Goal: Information Seeking & Learning: Stay updated

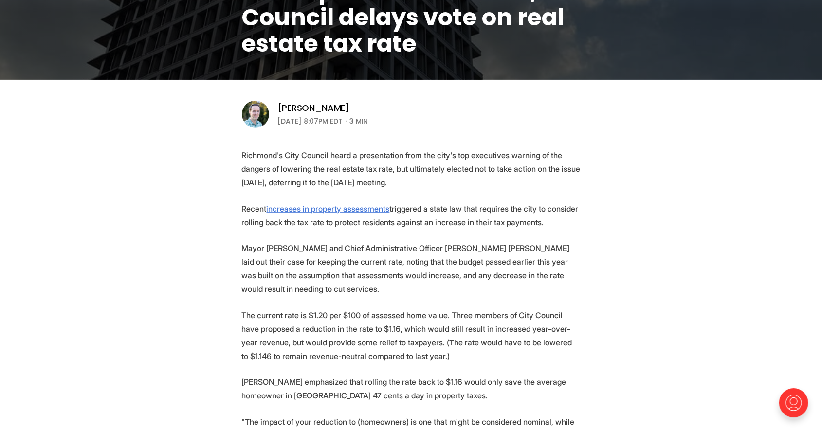
scroll to position [241, 0]
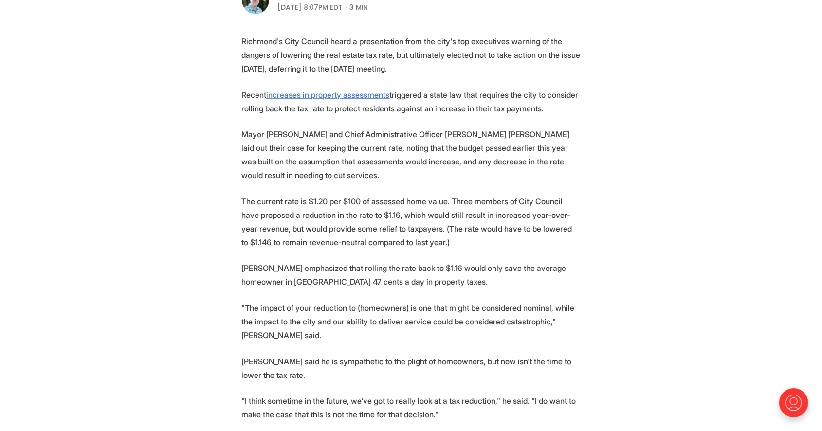
scroll to position [354, 0]
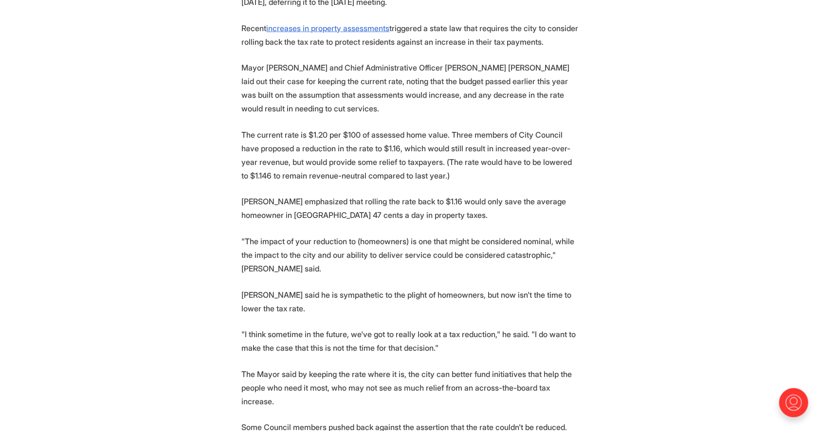
scroll to position [421, 0]
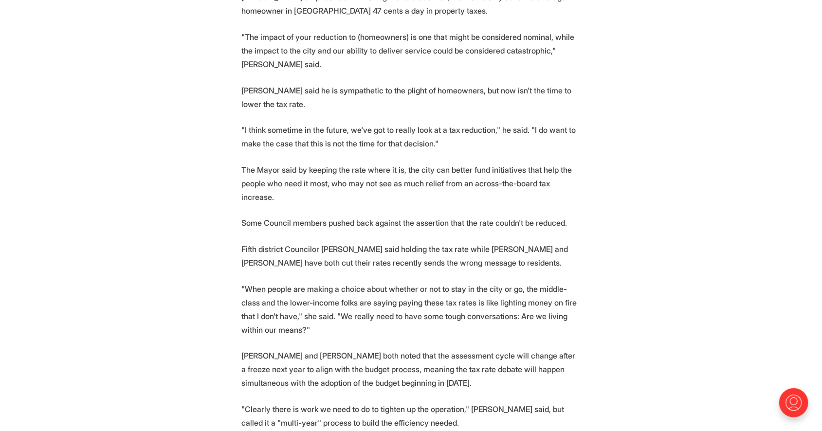
scroll to position [626, 0]
click at [204, 283] on section "Richmond's City Council heard a presentation from the city's top executives war…" at bounding box center [411, 356] width 822 height 1187
click at [198, 222] on section "Richmond's City Council heard a presentation from the city's top executives war…" at bounding box center [411, 356] width 822 height 1187
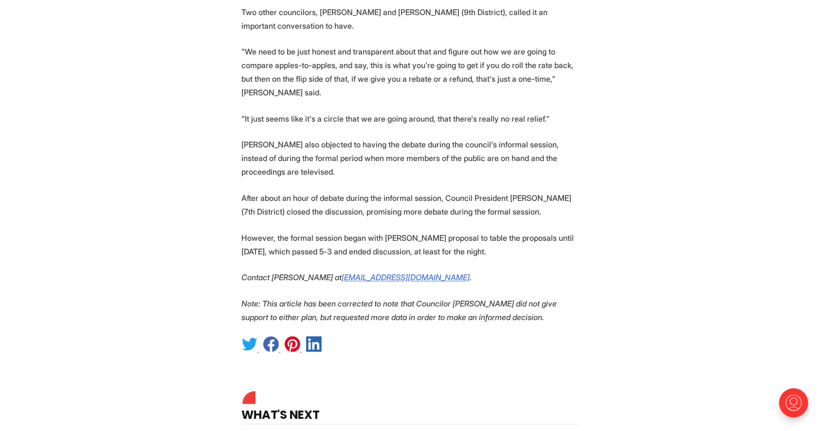
scroll to position [1222, 0]
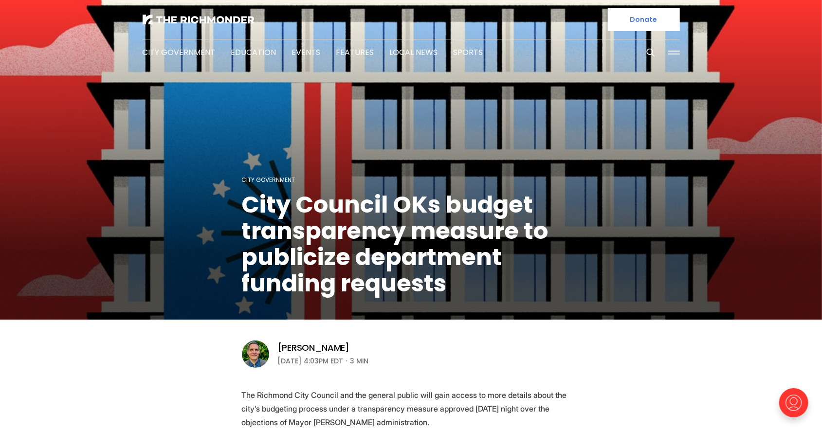
click at [238, 253] on figcaption "City Government City Council OKs budget transparency measure to publicize depar…" at bounding box center [411, 161] width 822 height 318
click at [224, 276] on figcaption "City Government City Council OKs budget transparency measure to publicize depar…" at bounding box center [411, 161] width 822 height 318
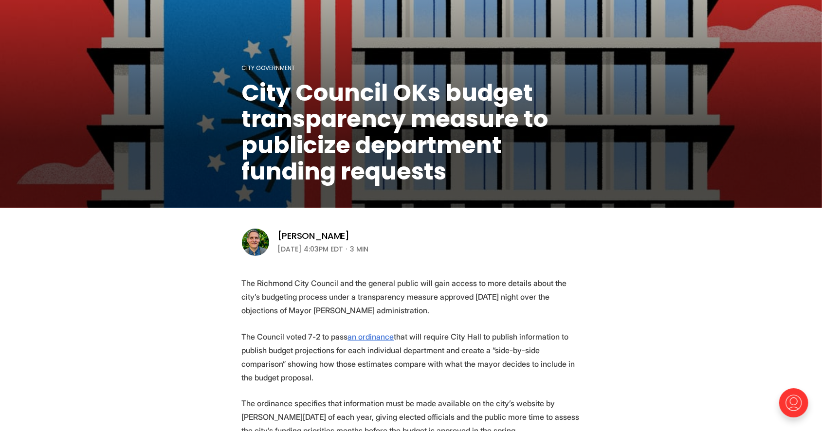
scroll to position [112, 0]
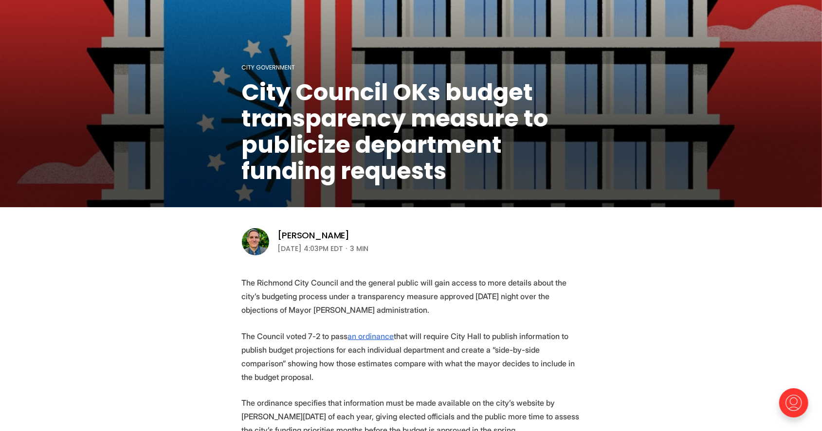
click at [627, 253] on header "City Government City Council OKs budget transparency measure to publicize depar…" at bounding box center [411, 72] width 822 height 369
click at [275, 302] on p "The Richmond City Council and the general public will gain access to more detai…" at bounding box center [411, 296] width 339 height 41
click at [277, 303] on p "The Richmond City Council and the general public will gain access to more detai…" at bounding box center [411, 296] width 339 height 41
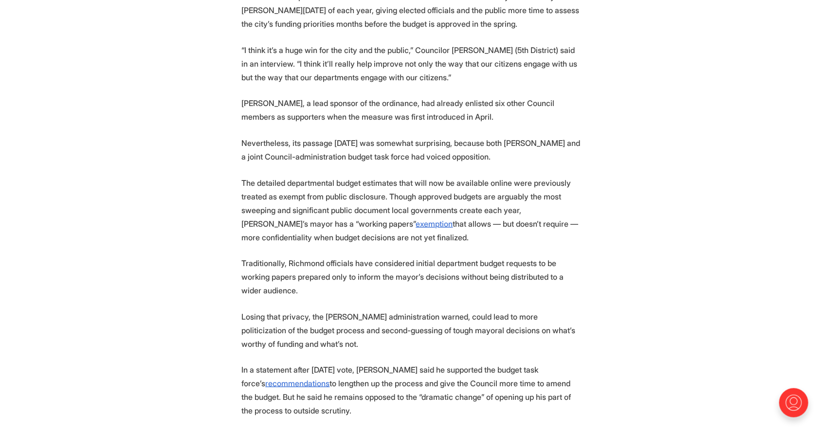
scroll to position [519, 0]
click at [722, 244] on section "The Richmond City Council and the general public will gain access to more detai…" at bounding box center [411, 404] width 822 height 1070
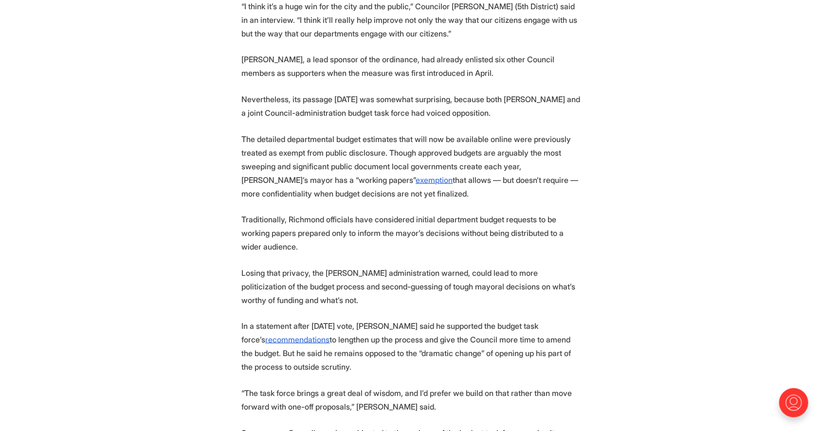
scroll to position [577, 0]
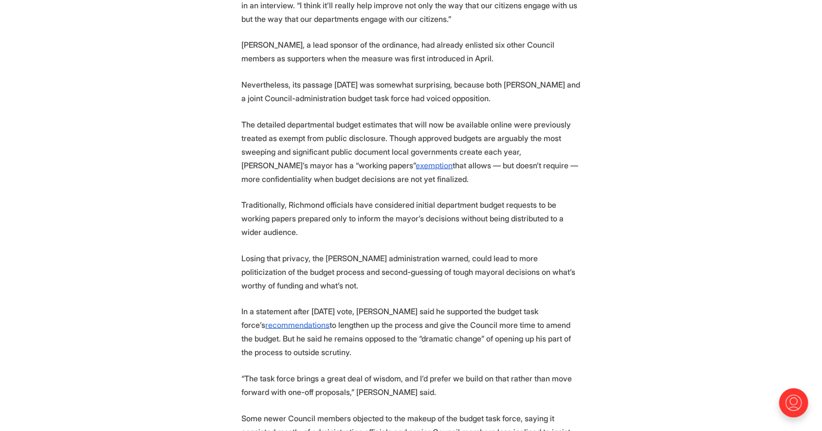
click at [722, 244] on section "The Richmond City Council and the general public will gain access to more detai…" at bounding box center [411, 346] width 822 height 1070
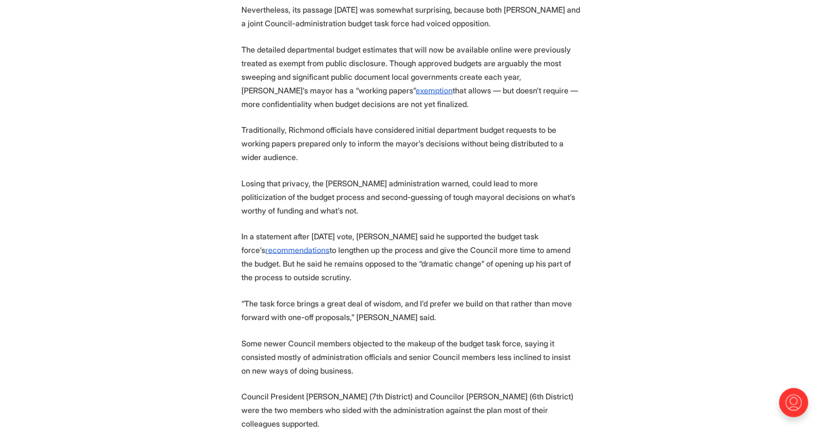
scroll to position [653, 0]
click at [722, 244] on section "The Richmond City Council and the general public will gain access to more detai…" at bounding box center [411, 271] width 822 height 1070
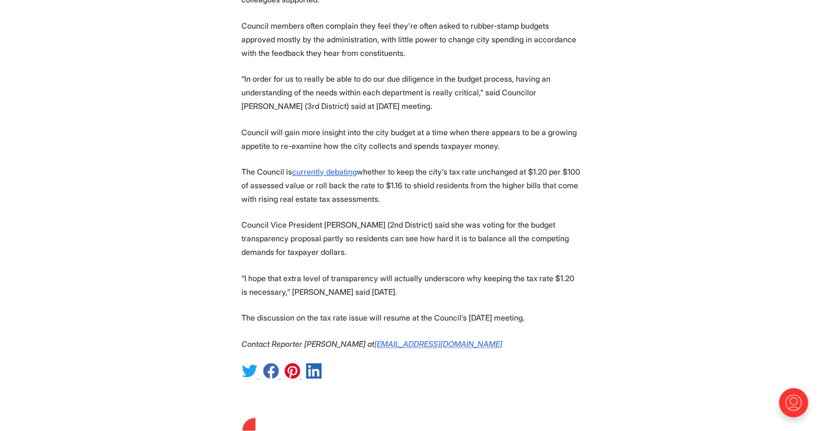
scroll to position [1078, 0]
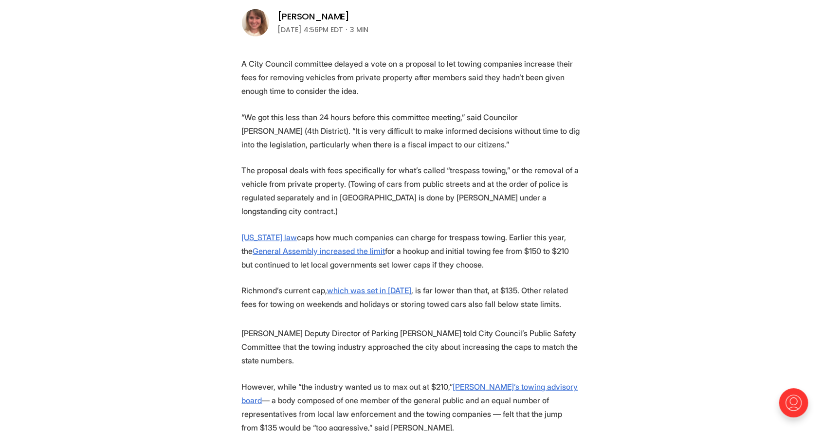
scroll to position [332, 0]
click at [151, 218] on section "A City Council committee delayed a vote on a proposal to let towing companies i…" at bounding box center [411, 406] width 822 height 701
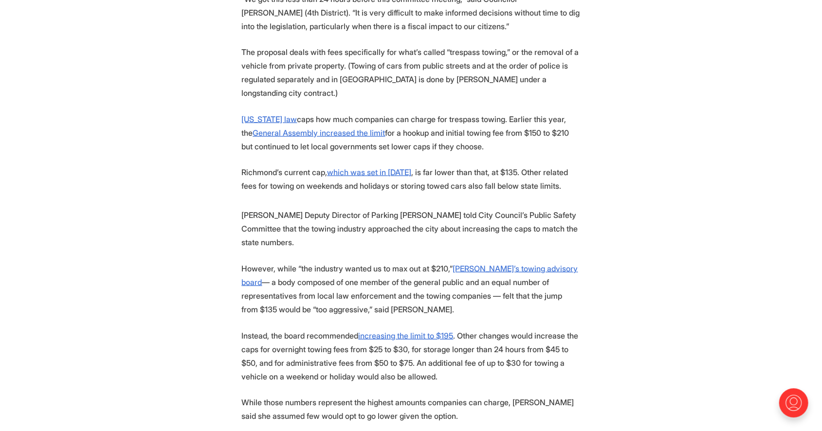
scroll to position [451, 0]
click at [177, 275] on section "A City Council committee delayed a vote on a proposal to let towing companies i…" at bounding box center [411, 288] width 822 height 701
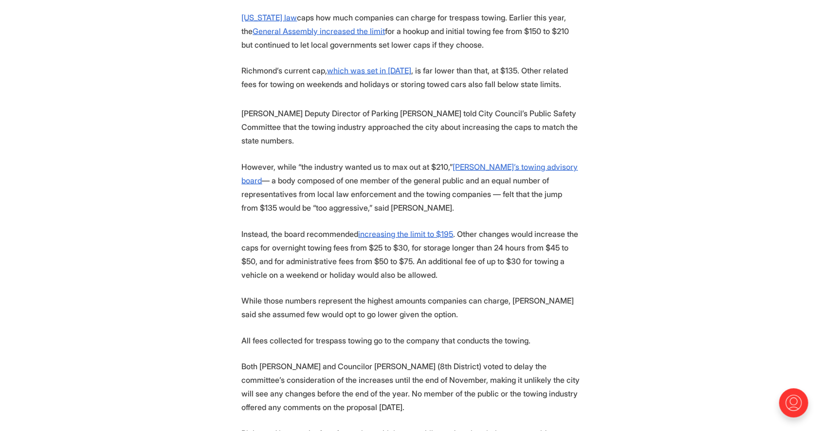
scroll to position [555, 0]
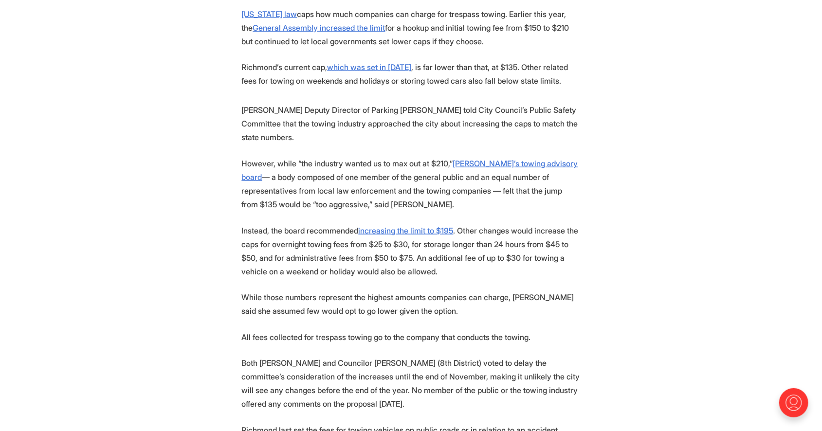
click at [177, 275] on section "A City Council committee delayed a vote on a proposal to let towing companies i…" at bounding box center [411, 184] width 822 height 701
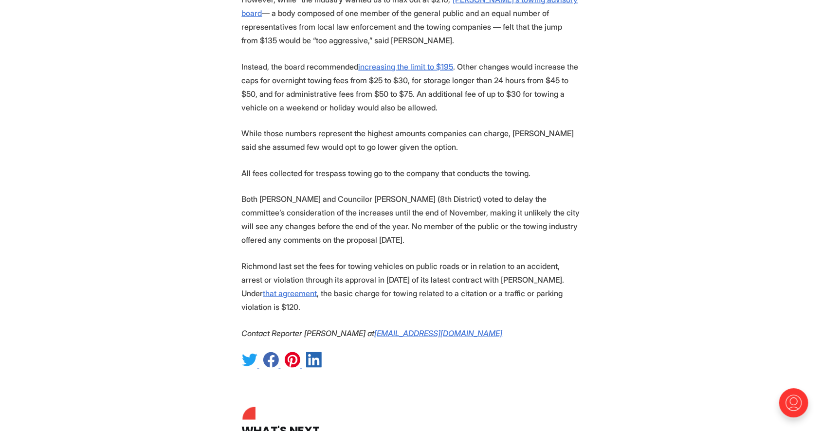
scroll to position [720, 0]
click at [592, 215] on section "A City Council committee delayed a vote on a proposal to let towing companies i…" at bounding box center [411, 19] width 822 height 701
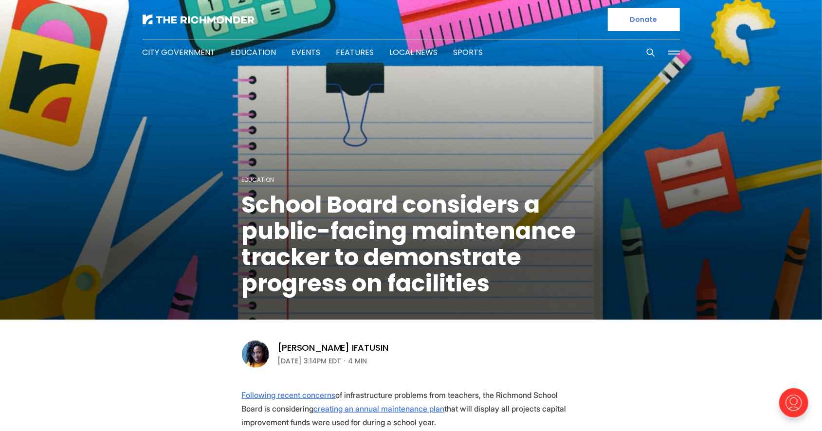
click at [213, 249] on figcaption "Education School Board considers a public-facing maintenance tracker to demonst…" at bounding box center [411, 161] width 822 height 318
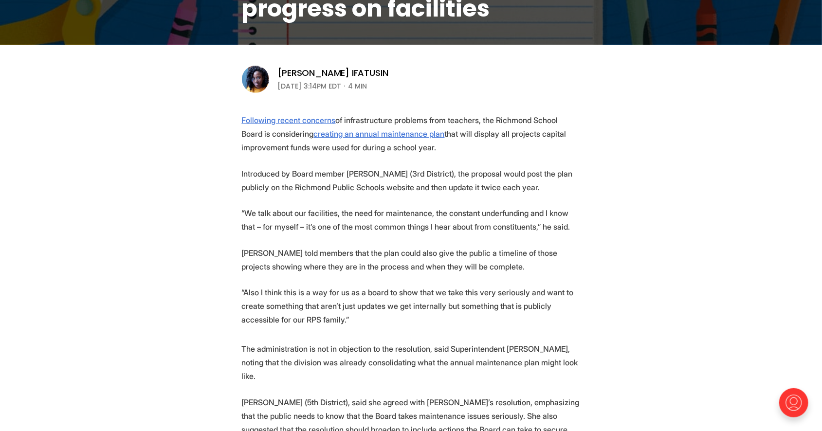
scroll to position [276, 0]
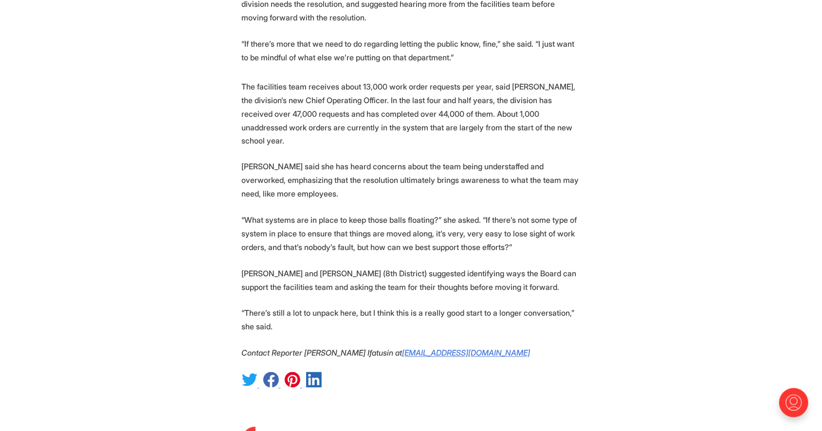
scroll to position [1103, 0]
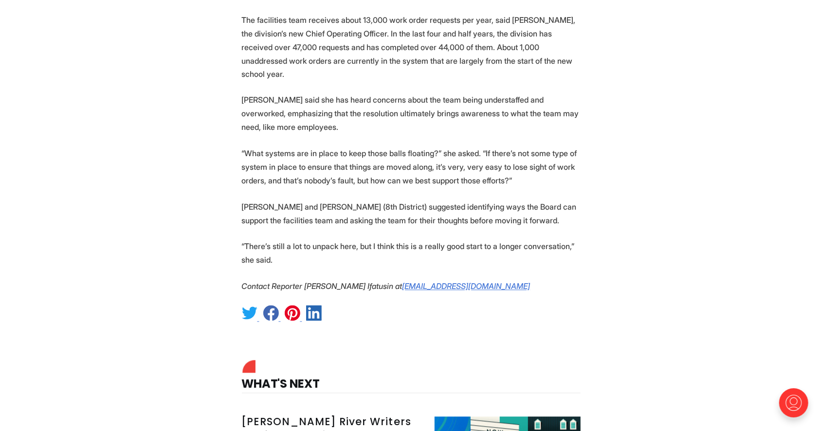
scroll to position [1169, 0]
